Goal: Task Accomplishment & Management: Use online tool/utility

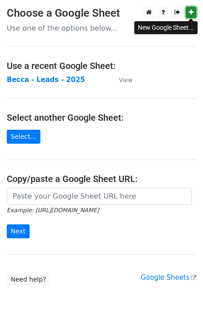
click at [194, 14] on link at bounding box center [191, 12] width 10 height 11
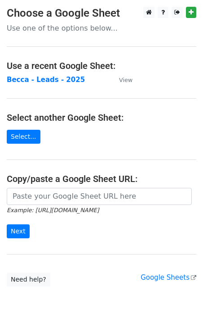
click at [85, 38] on main "Choose a Google Sheet Use one of the options below... Use a recent Google Sheet…" at bounding box center [101, 147] width 203 height 280
click at [73, 27] on p "Use one of the options below..." at bounding box center [102, 27] width 190 height 9
click at [71, 19] on h3 "Choose a Google Sheet" at bounding box center [102, 13] width 190 height 13
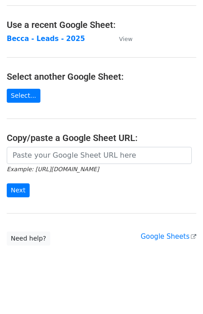
scroll to position [45, 0]
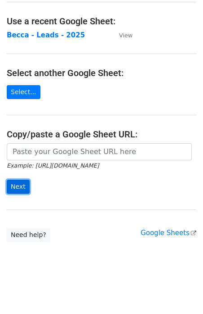
click at [19, 191] on input "Next" at bounding box center [18, 187] width 23 height 14
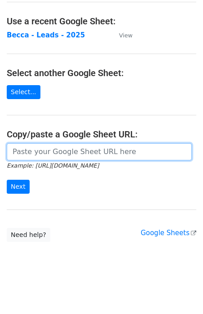
click at [48, 152] on input "url" at bounding box center [99, 151] width 185 height 17
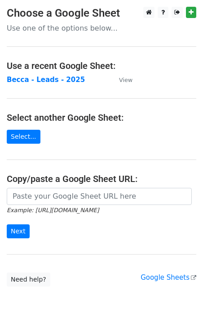
click at [135, 78] on main "Choose a Google Sheet Use one of the options below... Use a recent Google Sheet…" at bounding box center [101, 147] width 203 height 280
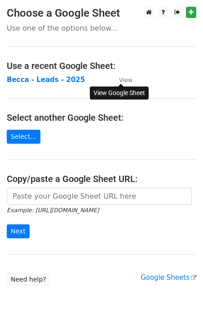
click at [128, 79] on small "View" at bounding box center [126, 80] width 14 height 7
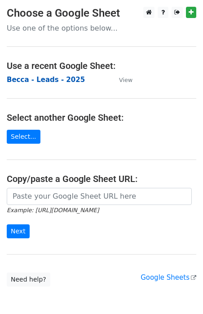
click at [66, 80] on strong "Becca - Leads - 2025" at bounding box center [46, 80] width 78 height 8
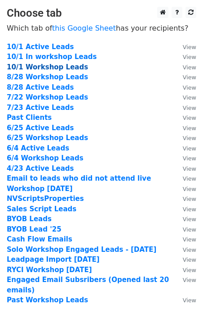
click at [67, 67] on strong "10/1 Workshop Leads" at bounding box center [47, 67] width 81 height 8
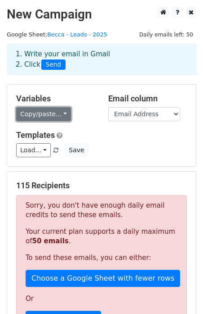
click at [61, 114] on link "Copy/paste..." at bounding box center [43, 114] width 55 height 14
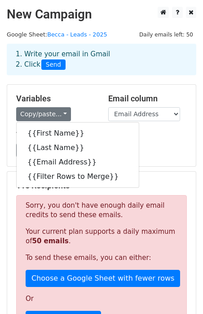
click at [76, 91] on div "Variables Copy/paste... {{First Name}} {{Last Name}} {{Email Address}} {{Filter…" at bounding box center [101, 125] width 189 height 81
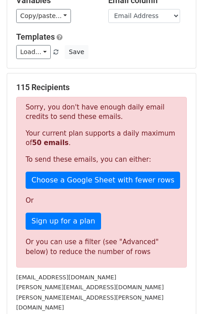
scroll to position [108, 0]
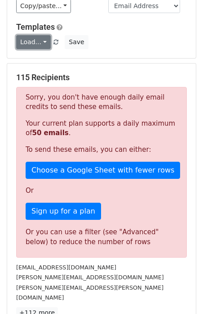
click at [45, 43] on link "Load..." at bounding box center [33, 42] width 35 height 14
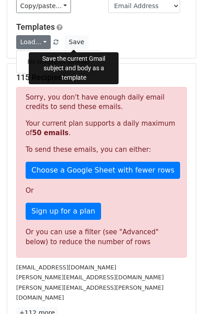
click at [109, 39] on div "Load... No templates saved Save" at bounding box center [101, 42] width 185 height 14
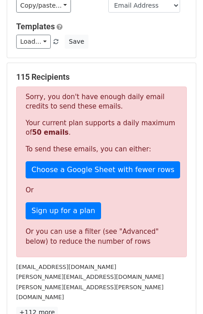
scroll to position [102, 0]
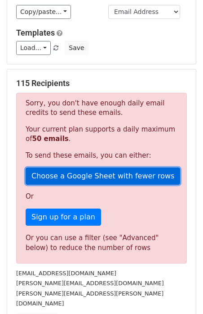
click at [72, 176] on link "Choose a Google Sheet with fewer rows" at bounding box center [103, 175] width 155 height 17
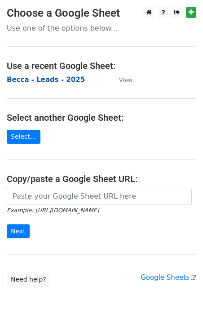
click at [67, 80] on strong "Becca - Leads - 2025" at bounding box center [46, 80] width 78 height 8
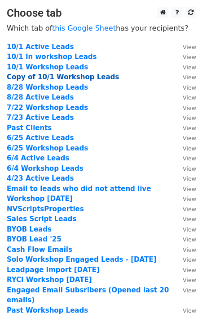
click at [61, 75] on strong "Copy of 10/1 Workshop Leads" at bounding box center [63, 77] width 113 height 8
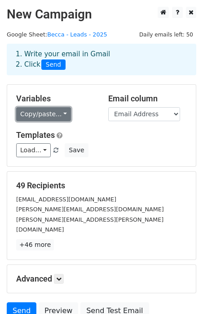
click at [38, 121] on link "Copy/paste..." at bounding box center [43, 114] width 55 height 14
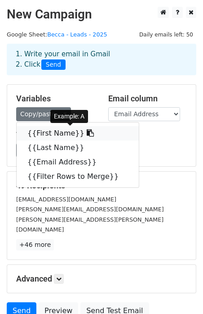
click at [42, 133] on link "{{First Name}}" at bounding box center [78, 133] width 122 height 14
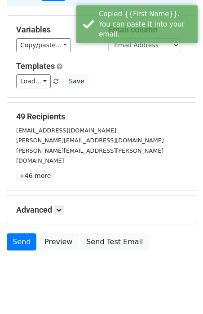
scroll to position [72, 0]
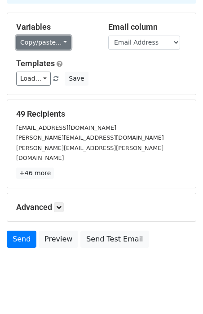
click at [47, 41] on link "Copy/paste..." at bounding box center [43, 43] width 55 height 14
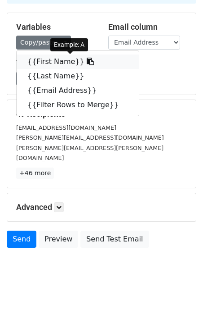
click at [70, 59] on link "{{First Name}}" at bounding box center [78, 61] width 122 height 14
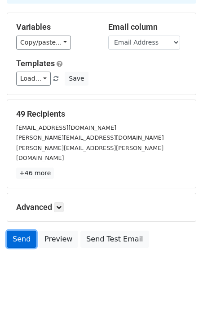
click at [20, 230] on link "Send" at bounding box center [22, 238] width 30 height 17
